Goal: Information Seeking & Learning: Learn about a topic

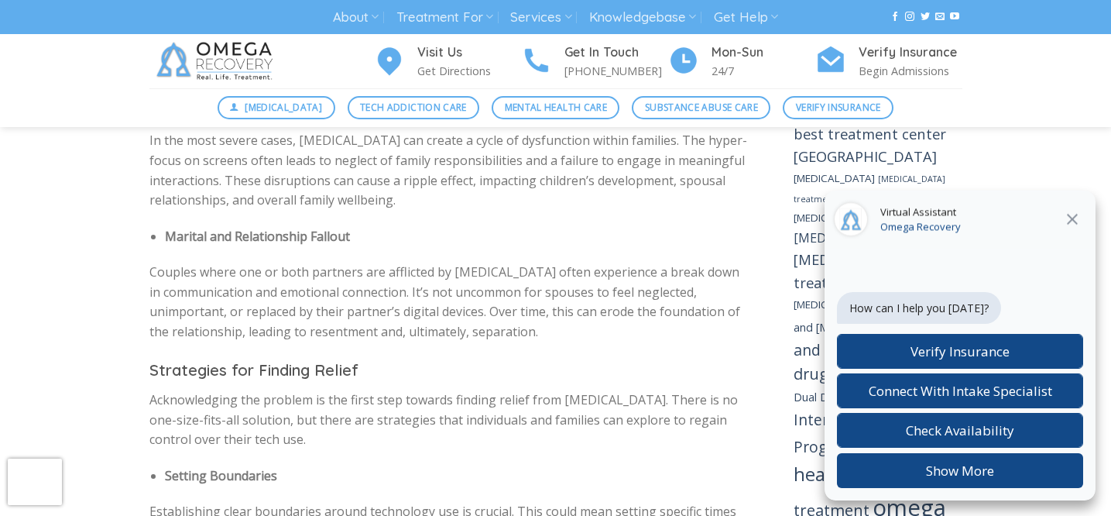
scroll to position [1632, 0]
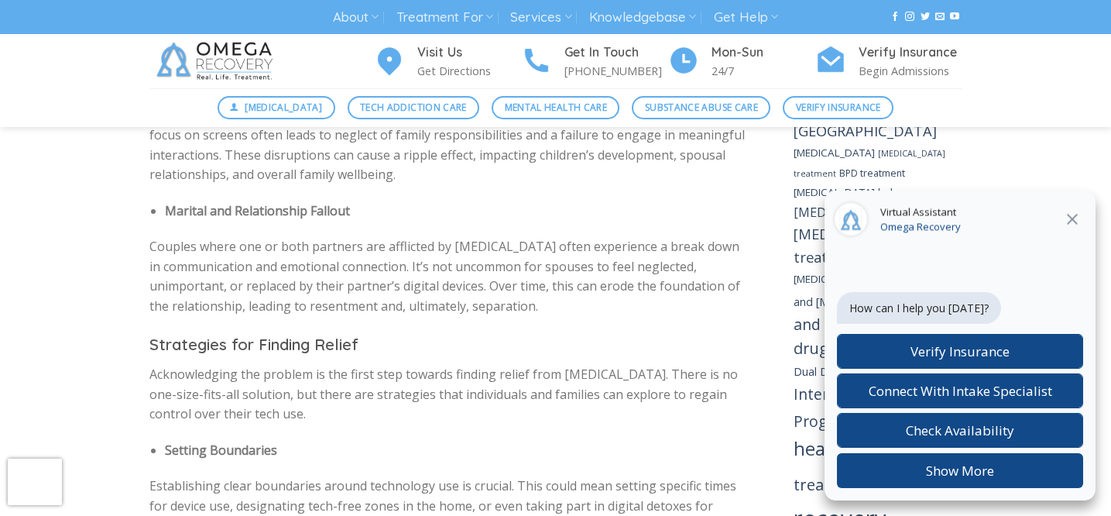
click at [1005, 94] on div "Digital Detox Tech Addiction Care Mental Health Care Substance Abuse Care Verif…" at bounding box center [555, 107] width 1111 height 39
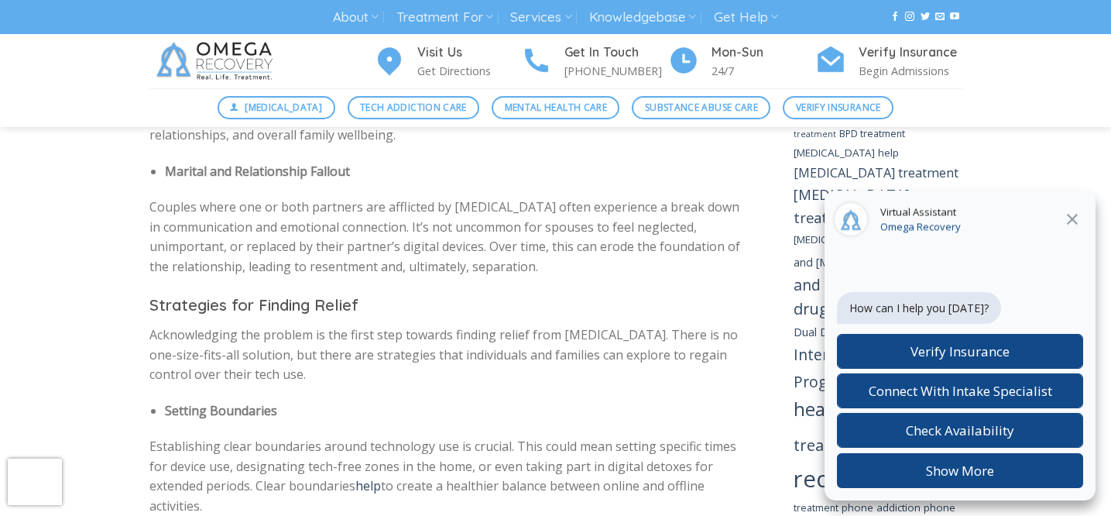
scroll to position [1680, 0]
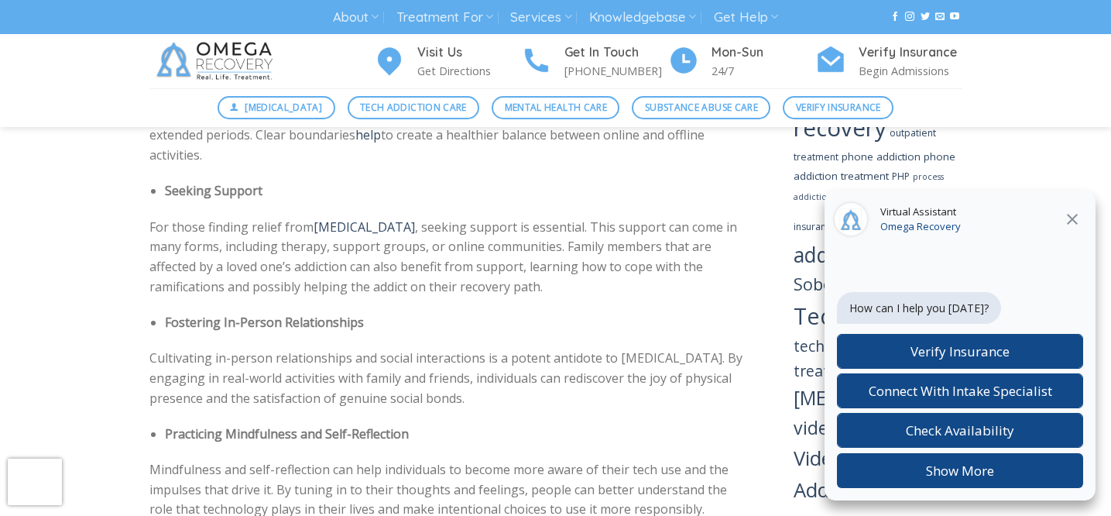
scroll to position [2016, 0]
